Goal: Information Seeking & Learning: Check status

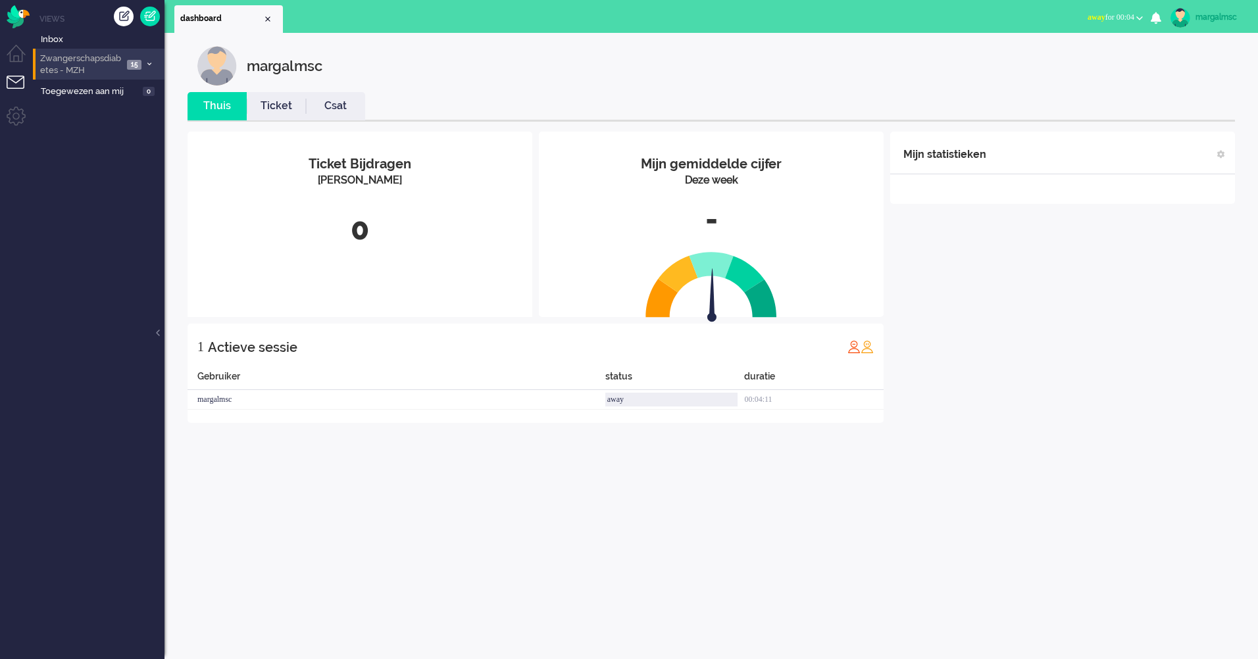
click at [103, 66] on span "Zwangerschapsdiabetes - MZH" at bounding box center [80, 65] width 85 height 24
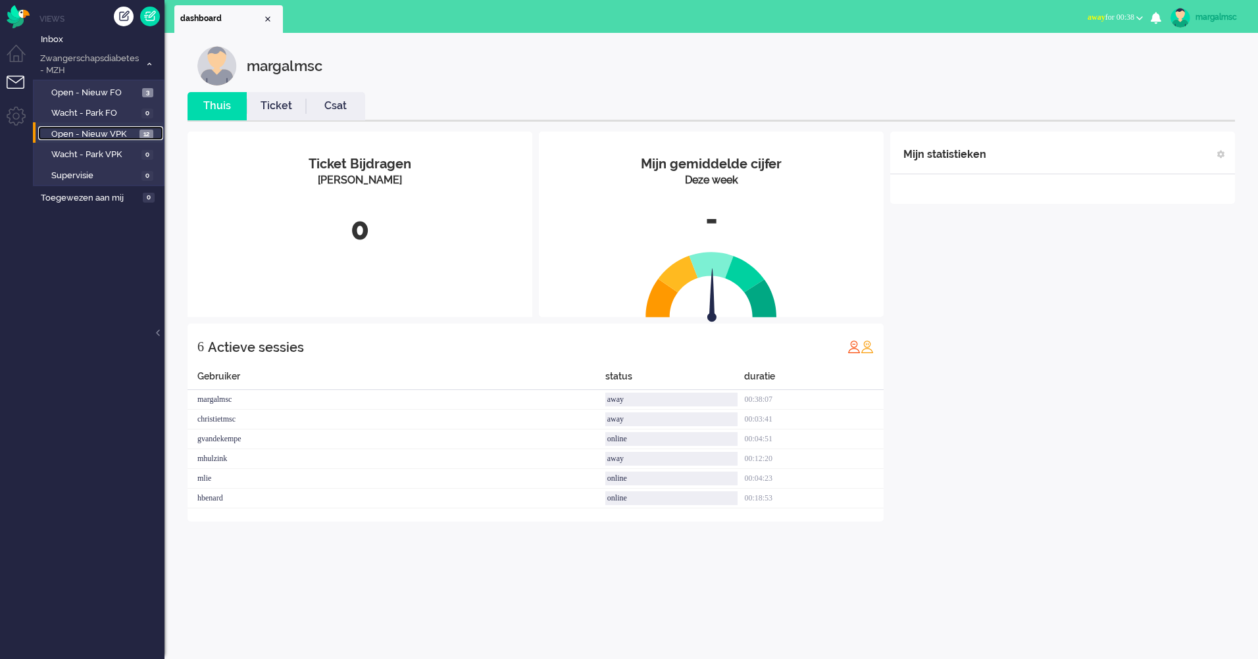
click at [109, 134] on span "Open - Nieuw VPK" at bounding box center [93, 134] width 85 height 13
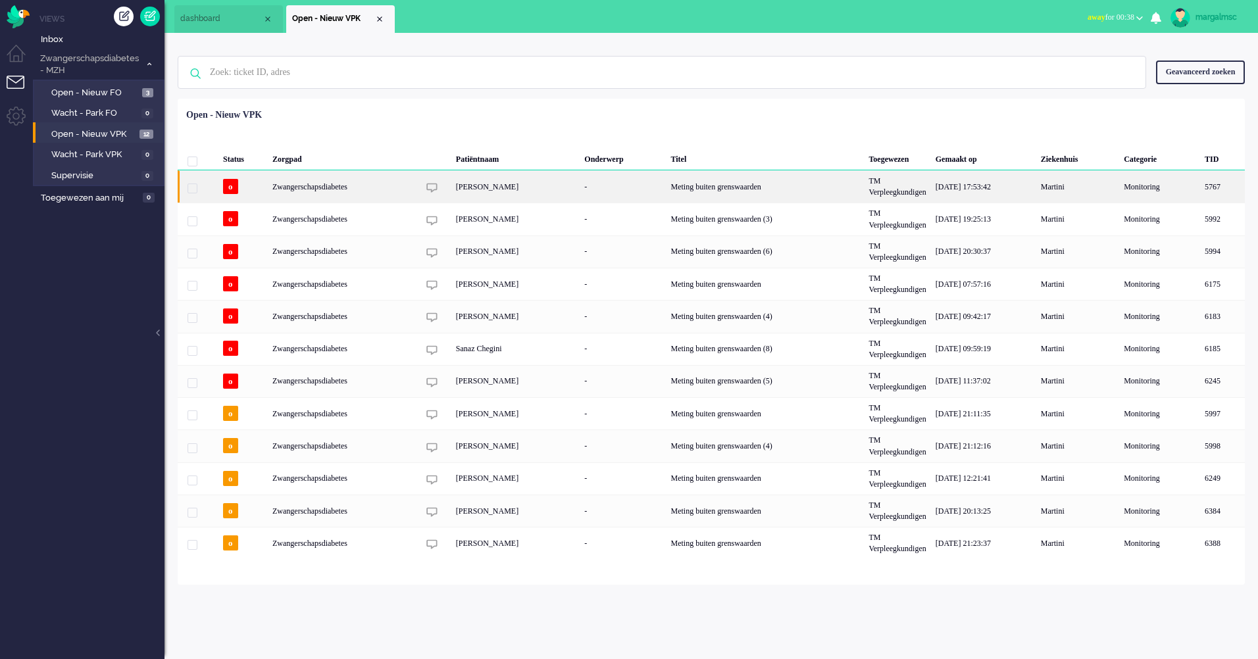
click at [529, 195] on div "[PERSON_NAME]" at bounding box center [515, 186] width 129 height 32
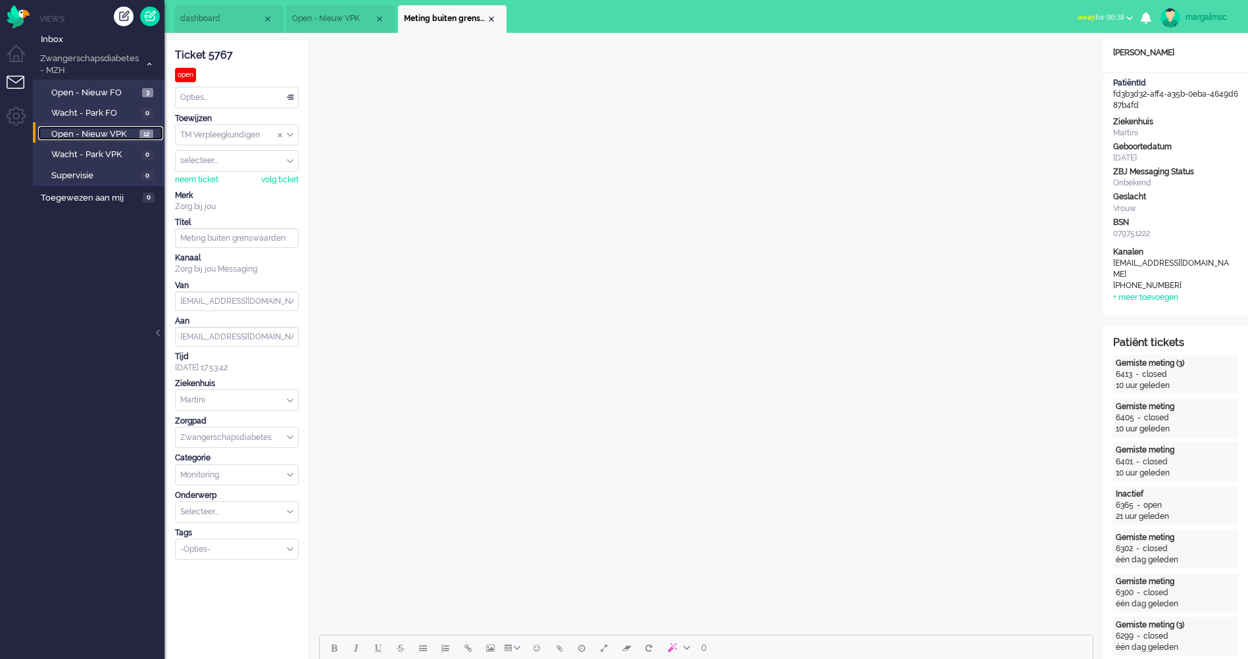
click at [96, 132] on span "Open - Nieuw VPK" at bounding box center [93, 134] width 85 height 13
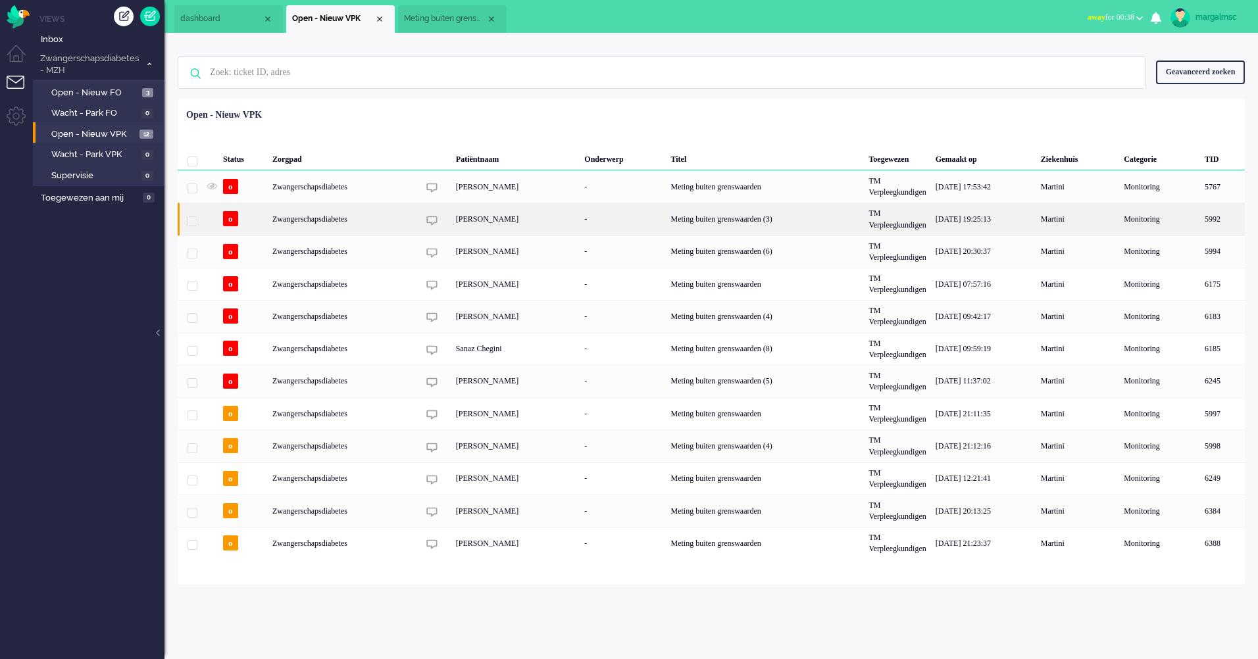
click at [458, 217] on div "[PERSON_NAME]" at bounding box center [515, 219] width 129 height 32
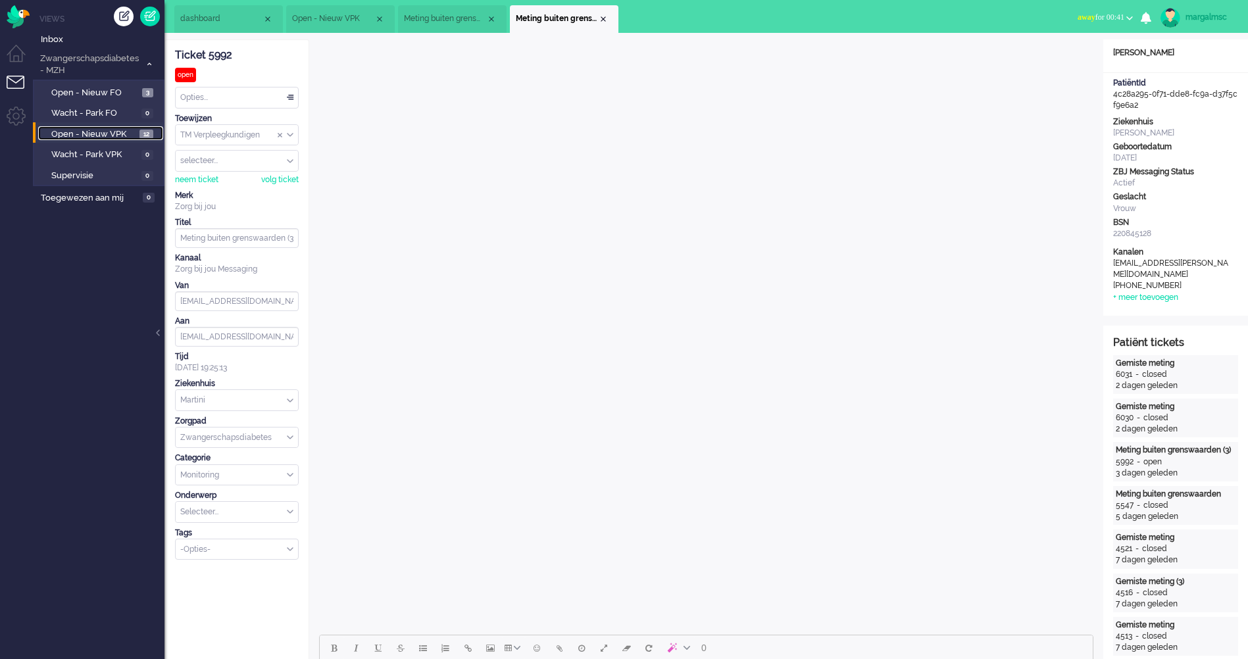
click at [101, 126] on link "Open - Nieuw VPK 12" at bounding box center [100, 133] width 125 height 14
